Goal: Register for event/course

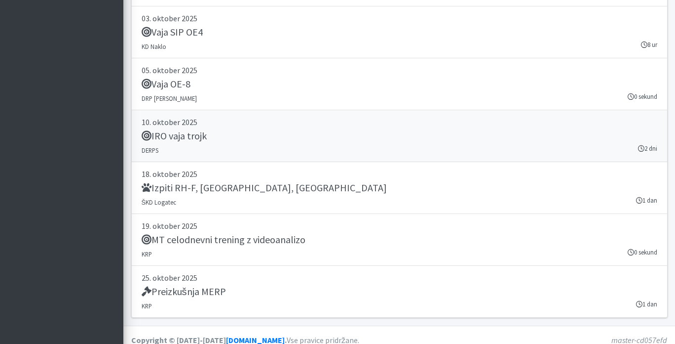
scroll to position [1794, 0]
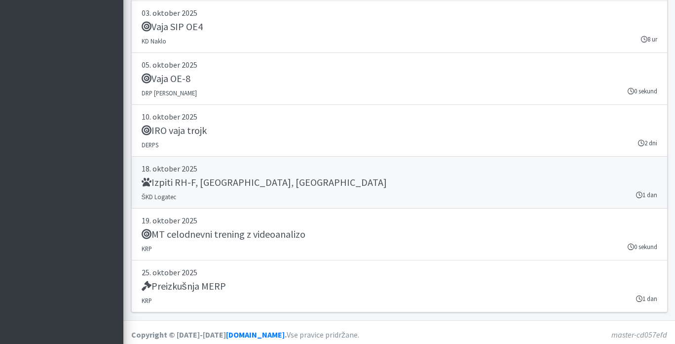
click at [188, 178] on h5 "Izpiti RH-F, FL, MT" at bounding box center [264, 182] width 245 height 12
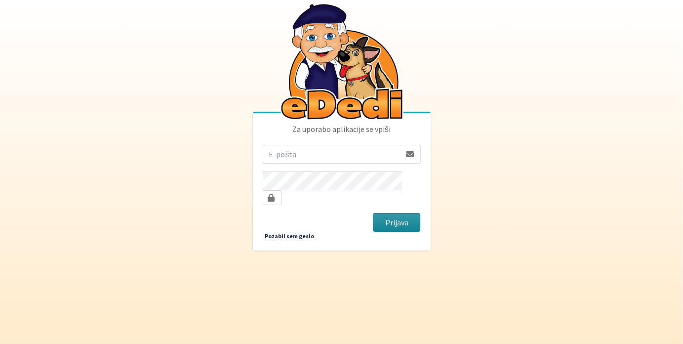
type input "[PERSON_NAME][EMAIL_ADDRESS][DOMAIN_NAME]"
click at [394, 215] on button "Prijava" at bounding box center [397, 222] width 48 height 19
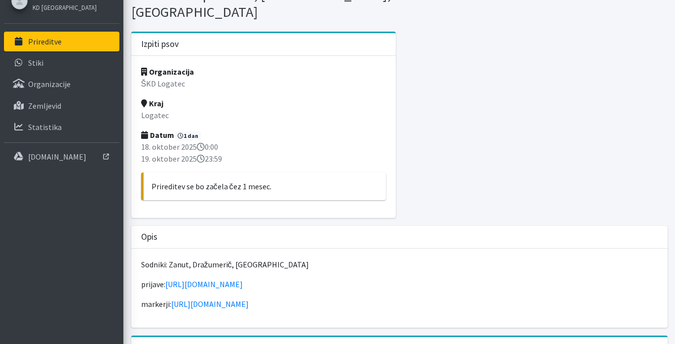
scroll to position [99, 0]
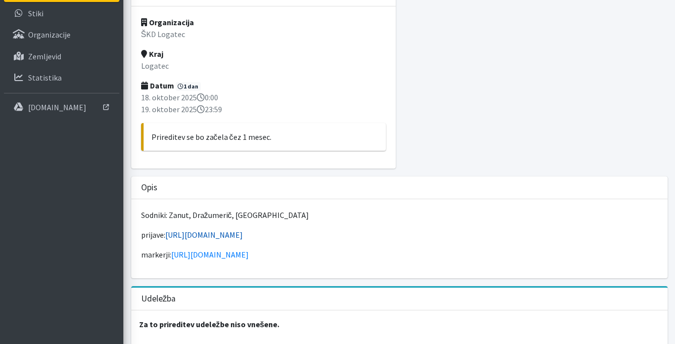
click at [243, 230] on link "[URL][DOMAIN_NAME]" at bounding box center [204, 235] width 78 height 10
